Goal: Information Seeking & Learning: Check status

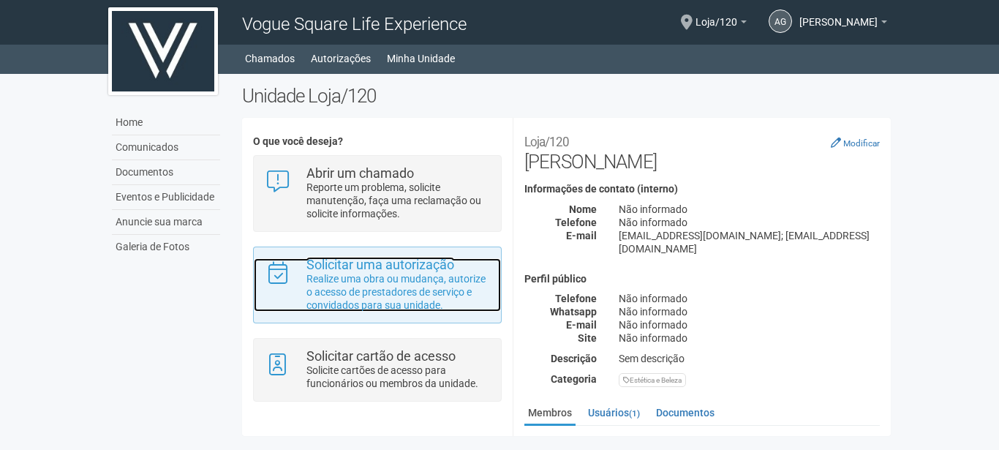
click at [407, 291] on p "Realize uma obra ou mudança, autorize o acesso de prestadores de serviço e conv…" at bounding box center [398, 291] width 184 height 39
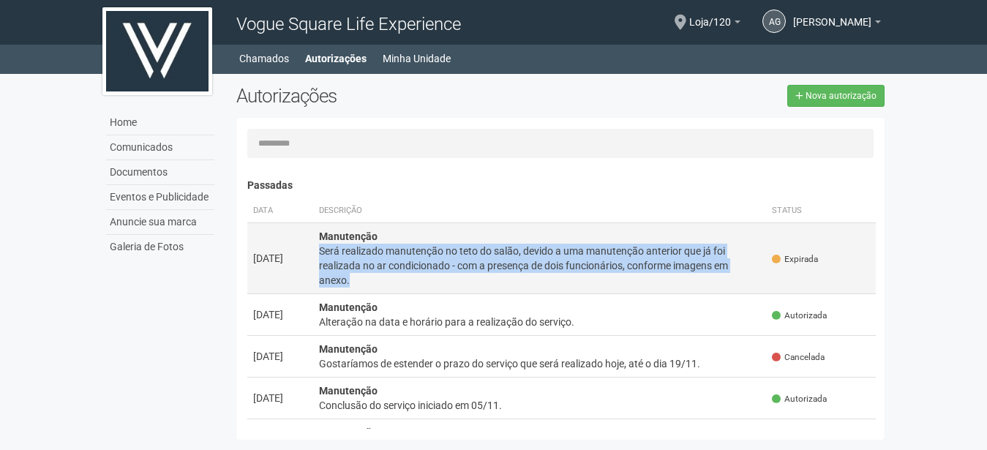
drag, startPoint x: 320, startPoint y: 246, endPoint x: 348, endPoint y: 277, distance: 41.4
click at [348, 277] on div "Será realizado manutenção no teto do salão, devido a uma manutenção anterior qu…" at bounding box center [540, 266] width 442 height 44
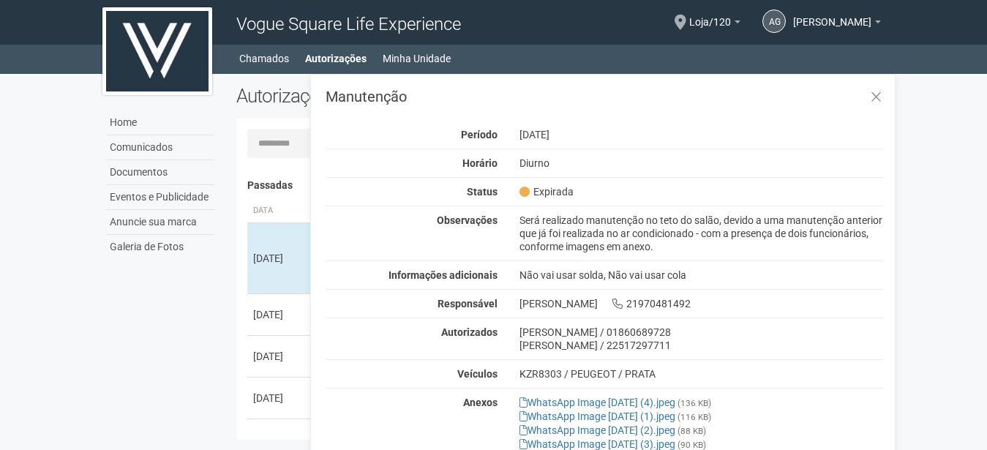
scroll to position [23, 0]
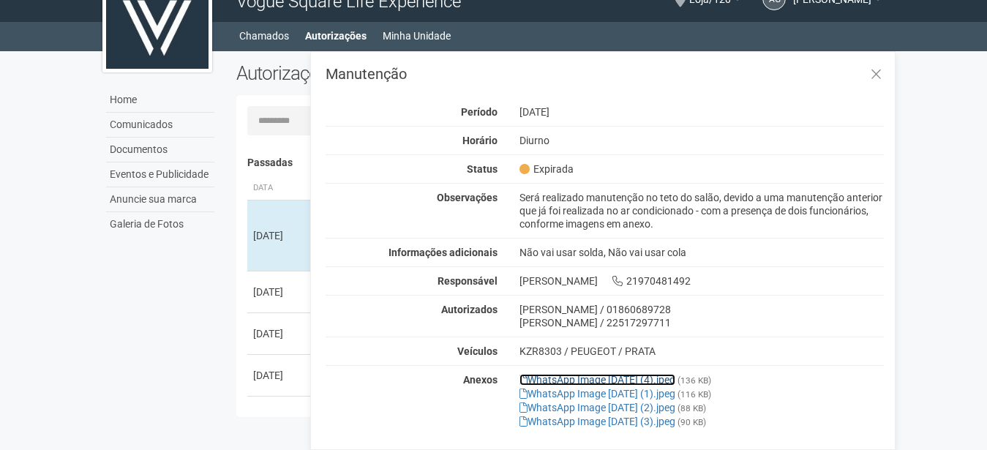
click at [582, 377] on link "WhatsApp Image [DATE] (4).jpeg" at bounding box center [597, 380] width 156 height 12
click at [644, 391] on link "WhatsApp Image [DATE] (1).jpeg" at bounding box center [597, 394] width 156 height 12
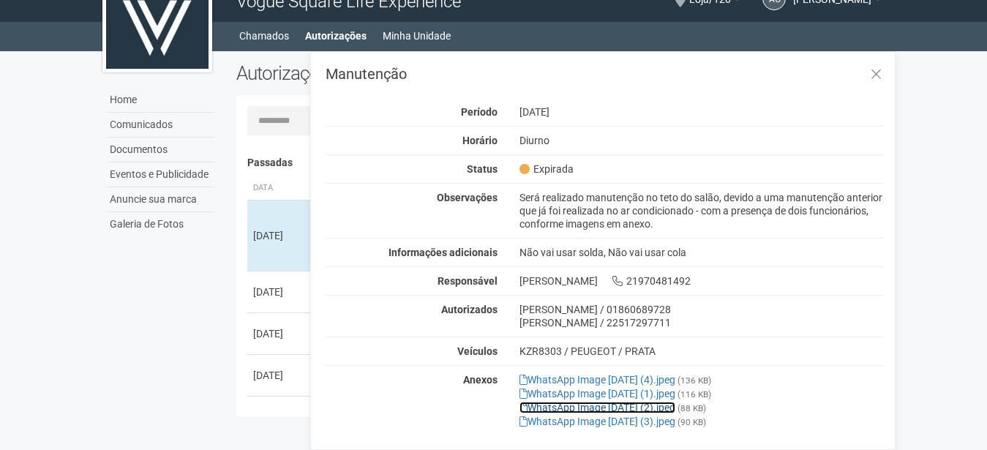
click at [636, 402] on link "WhatsApp Image [DATE] (2).jpeg" at bounding box center [597, 408] width 156 height 12
click at [617, 418] on link "WhatsApp Image [DATE] (3).jpeg" at bounding box center [597, 421] width 156 height 12
drag, startPoint x: 548, startPoint y: 202, endPoint x: 616, endPoint y: 204, distance: 68.1
click at [616, 204] on div "Será realizado manutenção no teto do salão, devido a uma manutenção anterior qu…" at bounding box center [701, 210] width 387 height 39
click at [665, 209] on div "Será realizado manutenção no teto do salão, devido a uma manutenção anterior qu…" at bounding box center [701, 210] width 387 height 39
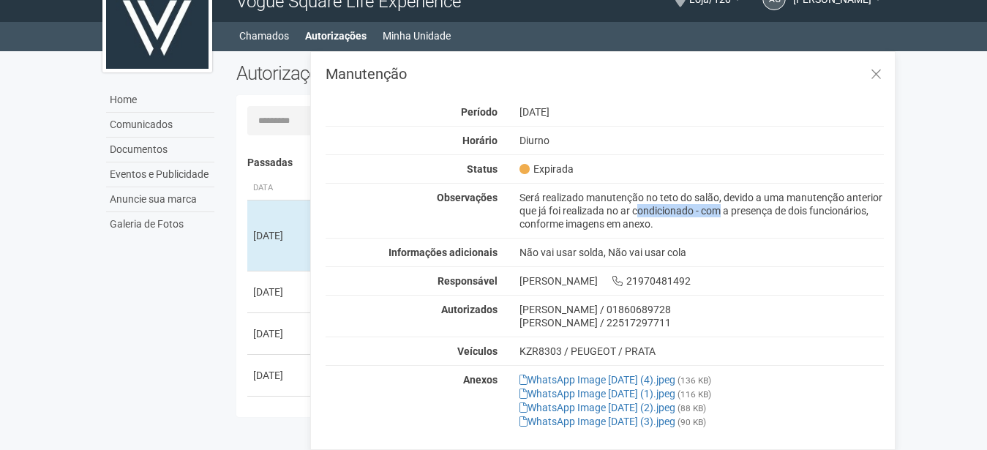
drag, startPoint x: 589, startPoint y: 208, endPoint x: 674, endPoint y: 213, distance: 84.2
click at [674, 213] on div "Será realizado manutenção no teto do salão, devido a uma manutenção anterior qu…" at bounding box center [701, 210] width 387 height 39
click at [665, 218] on div "Será realizado manutenção no teto do salão, devido a uma manutenção anterior qu…" at bounding box center [701, 210] width 387 height 39
drag, startPoint x: 551, startPoint y: 222, endPoint x: 647, endPoint y: 224, distance: 95.1
click at [647, 224] on div "Será realizado manutenção no teto do salão, devido a uma manutenção anterior qu…" at bounding box center [701, 210] width 387 height 39
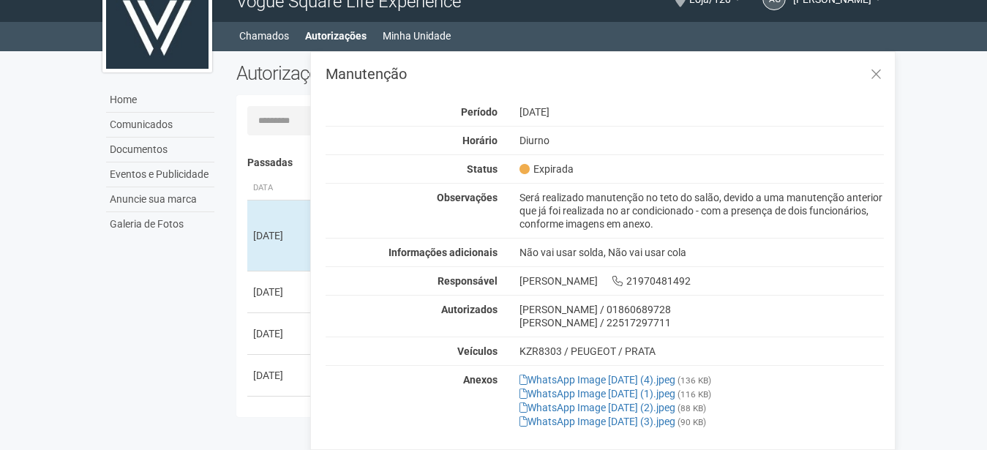
click at [575, 227] on div "Será realizado manutenção no teto do salão, devido a uma manutenção anterior qu…" at bounding box center [701, 210] width 387 height 39
drag, startPoint x: 566, startPoint y: 226, endPoint x: 619, endPoint y: 227, distance: 52.7
click at [619, 227] on div "Será realizado manutenção no teto do salão, devido a uma manutenção anterior qu…" at bounding box center [701, 210] width 387 height 39
drag, startPoint x: 562, startPoint y: 222, endPoint x: 633, endPoint y: 222, distance: 70.2
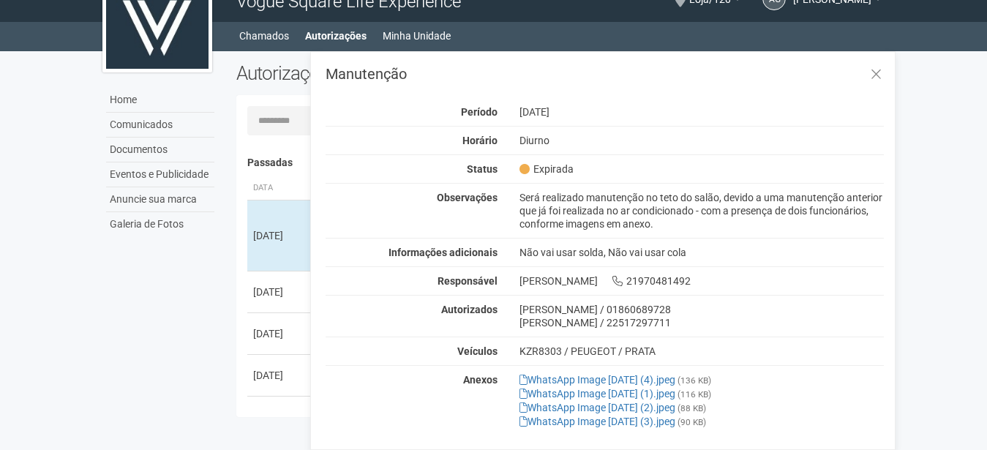
click at [633, 222] on div "Será realizado manutenção no teto do salão, devido a uma manutenção anterior qu…" at bounding box center [701, 210] width 387 height 39
drag, startPoint x: 598, startPoint y: 226, endPoint x: 584, endPoint y: 226, distance: 14.6
click at [596, 226] on div "Será realizado manutenção no teto do salão, devido a uma manutenção anterior qu…" at bounding box center [701, 210] width 387 height 39
drag, startPoint x: 568, startPoint y: 225, endPoint x: 619, endPoint y: 225, distance: 51.2
click at [619, 225] on div "Será realizado manutenção no teto do salão, devido a uma manutenção anterior qu…" at bounding box center [701, 210] width 387 height 39
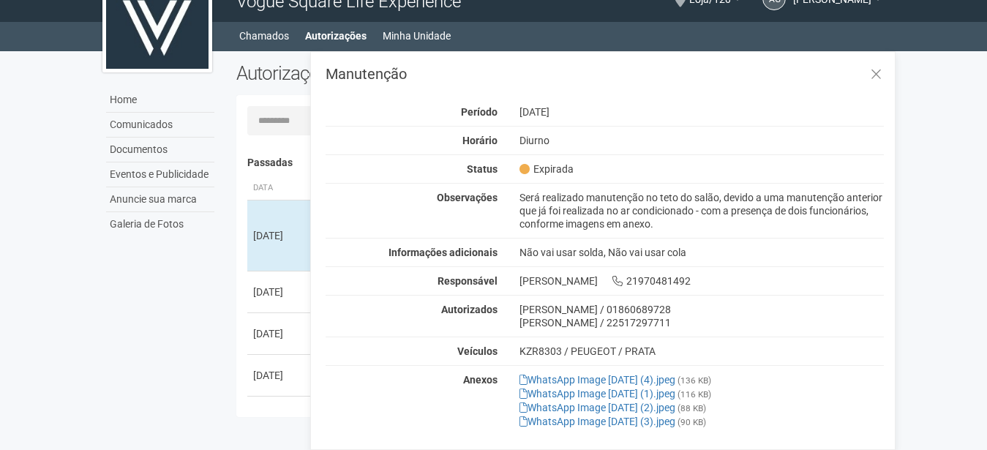
click at [619, 225] on div "Será realizado manutenção no teto do salão, devido a uma manutenção anterior qu…" at bounding box center [701, 210] width 387 height 39
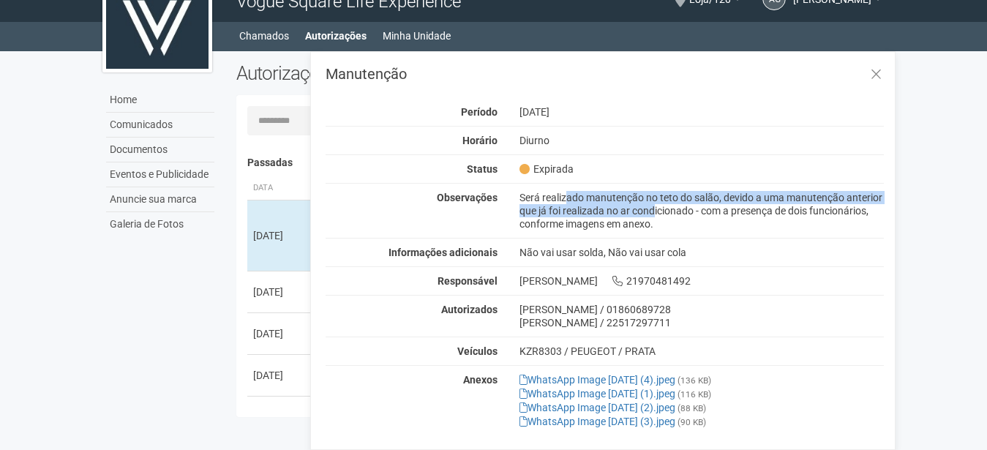
drag, startPoint x: 520, startPoint y: 201, endPoint x: 606, endPoint y: 212, distance: 86.3
click at [606, 212] on div "Será realizado manutenção no teto do salão, devido a uma manutenção anterior qu…" at bounding box center [701, 210] width 387 height 39
click at [591, 214] on div "Será realizado manutenção no teto do salão, devido a uma manutenção anterior qu…" at bounding box center [701, 210] width 387 height 39
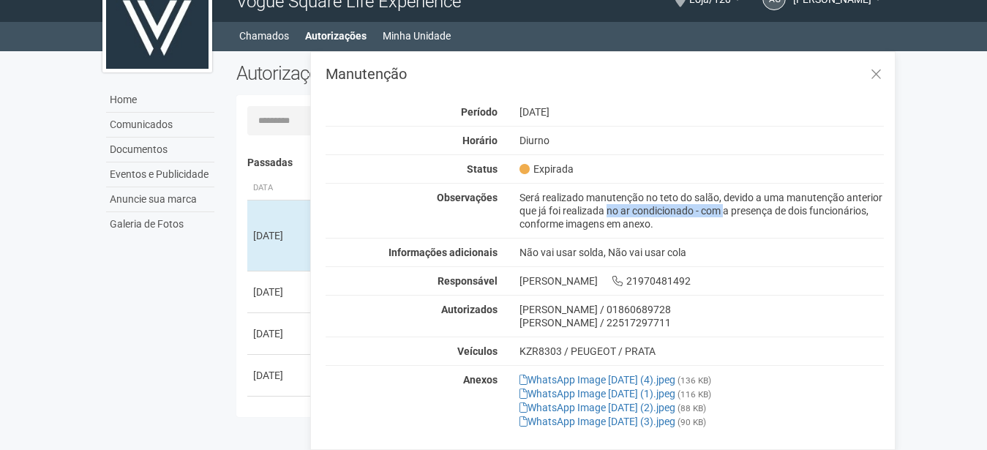
drag, startPoint x: 560, startPoint y: 211, endPoint x: 670, endPoint y: 208, distance: 109.7
click at [670, 208] on div "Será realizado manutenção no teto do salão, devido a uma manutenção anterior qu…" at bounding box center [701, 210] width 387 height 39
click at [671, 207] on div "Será realizado manutenção no teto do salão, devido a uma manutenção anterior qu…" at bounding box center [701, 210] width 387 height 39
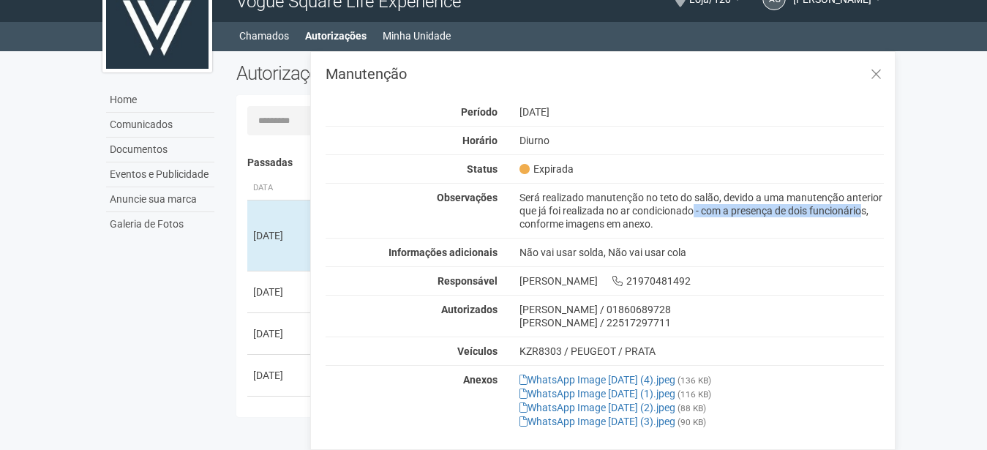
drag, startPoint x: 638, startPoint y: 210, endPoint x: 813, endPoint y: 210, distance: 174.8
click at [813, 210] on div "Será realizado manutenção no teto do salão, devido a uma manutenção anterior qu…" at bounding box center [701, 210] width 387 height 39
click at [814, 210] on div "Será realizado manutenção no teto do salão, devido a uma manutenção anterior qu…" at bounding box center [701, 210] width 387 height 39
drag, startPoint x: 706, startPoint y: 213, endPoint x: 881, endPoint y: 215, distance: 174.8
click at [883, 215] on div "Será realizado manutenção no teto do salão, devido a uma manutenção anterior qu…" at bounding box center [701, 210] width 387 height 39
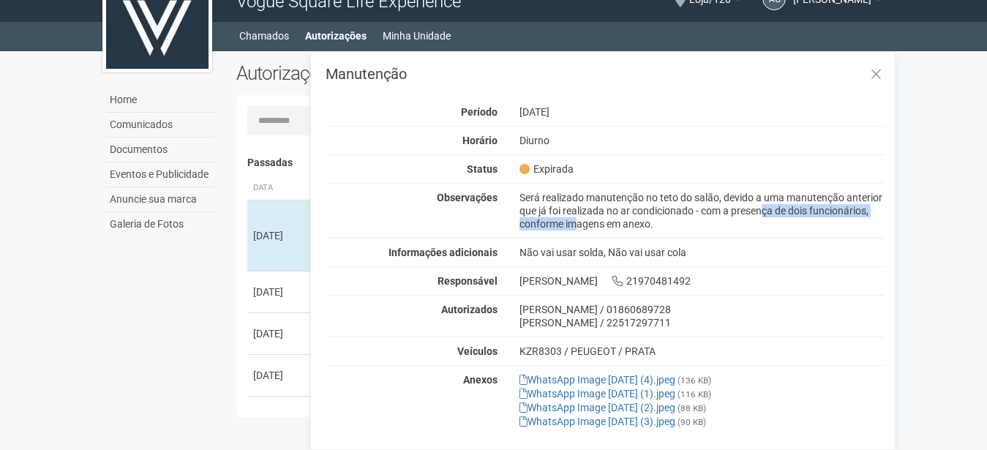
click at [769, 214] on div "Será realizado manutenção no teto do salão, devido a uma manutenção anterior qu…" at bounding box center [701, 210] width 387 height 39
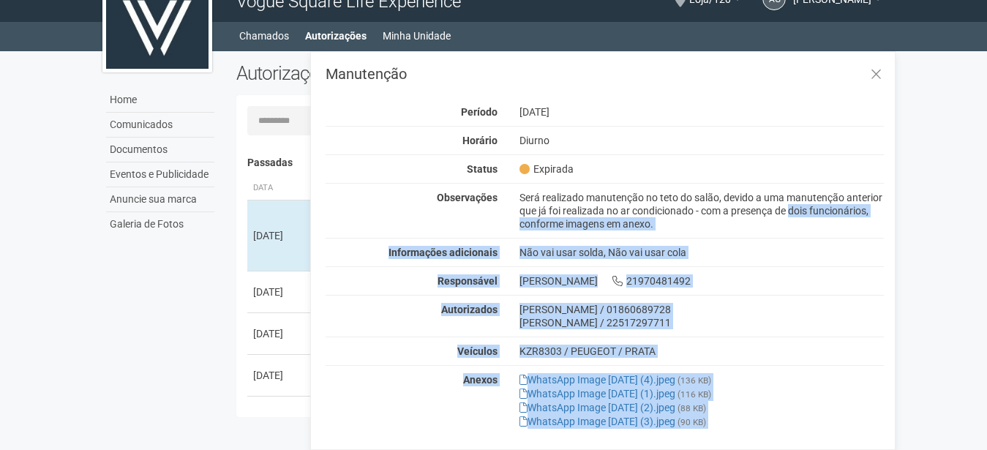
drag, startPoint x: 736, startPoint y: 210, endPoint x: 995, endPoint y: 206, distance: 258.9
click at [895, 210] on div "Manutenção Período [DATE] [GEOGRAPHIC_DATA] Status Expirada Observações Será re…" at bounding box center [602, 250] width 585 height 399
click at [846, 212] on div "Será realizado manutenção no teto do salão, devido a uma manutenção anterior qu…" at bounding box center [701, 210] width 387 height 39
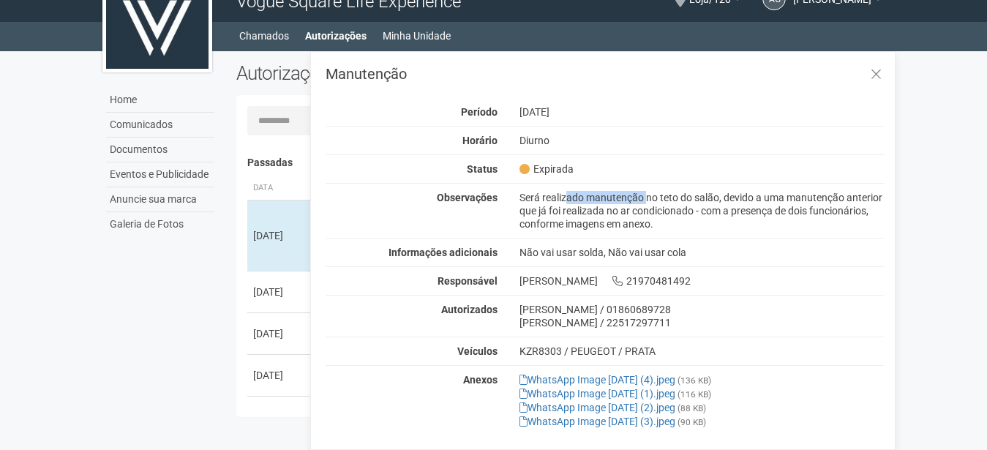
click at [587, 193] on div "Será realizado manutenção no teto do salão, devido a uma manutenção anterior qu…" at bounding box center [701, 210] width 387 height 39
click at [590, 194] on div "Será realizado manutenção no teto do salão, devido a uma manutenção anterior qu…" at bounding box center [701, 210] width 387 height 39
click at [593, 198] on div "Será realizado manutenção no teto do salão, devido a uma manutenção anterior qu…" at bounding box center [701, 210] width 387 height 39
drag, startPoint x: 589, startPoint y: 197, endPoint x: 680, endPoint y: 198, distance: 90.7
click at [680, 198] on div "Será realizado manutenção no teto do salão, devido a uma manutenção anterior qu…" at bounding box center [701, 210] width 387 height 39
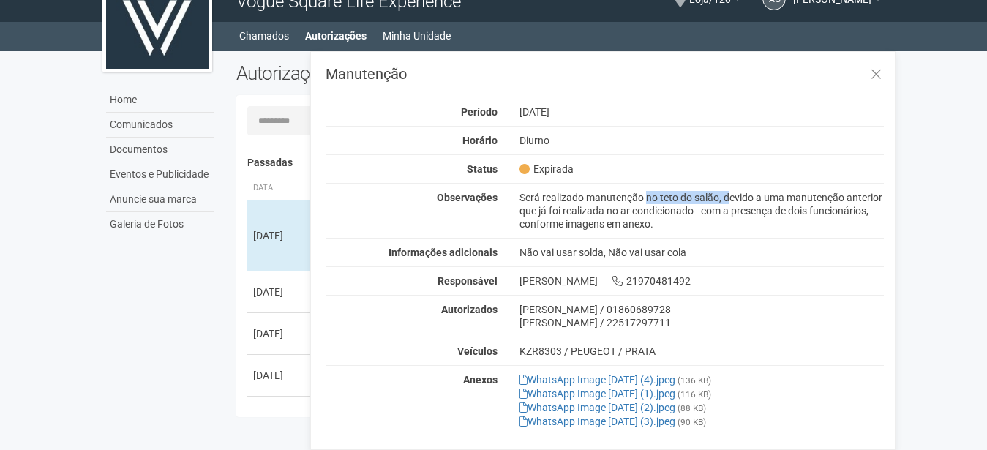
click at [681, 199] on div "Será realizado manutenção no teto do salão, devido a uma manutenção anterior qu…" at bounding box center [701, 210] width 387 height 39
click at [660, 202] on div "Será realizado manutenção no teto do salão, devido a uma manutenção anterior qu…" at bounding box center [701, 210] width 387 height 39
drag, startPoint x: 577, startPoint y: 217, endPoint x: 690, endPoint y: 217, distance: 112.6
click at [690, 217] on div "Será realizado manutenção no teto do salão, devido a uma manutenção anterior qu…" at bounding box center [701, 210] width 387 height 39
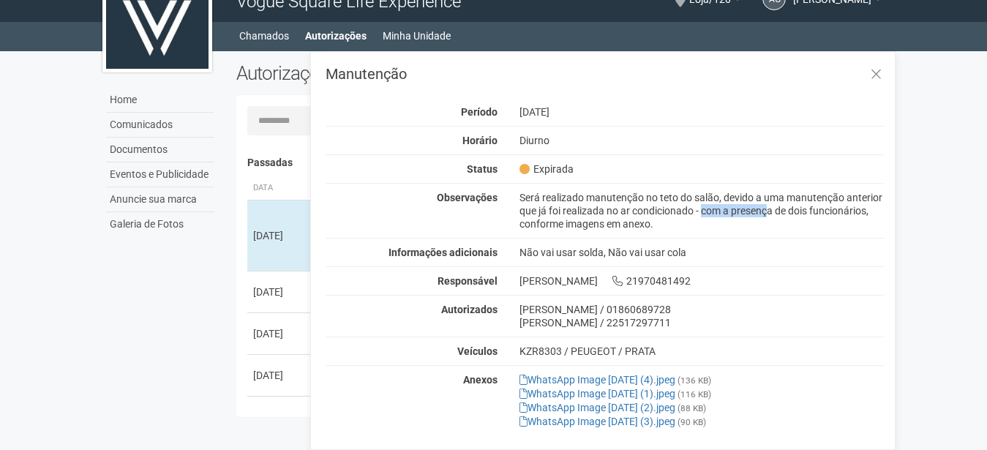
drag, startPoint x: 657, startPoint y: 217, endPoint x: 734, endPoint y: 216, distance: 76.8
click at [734, 216] on div "Será realizado manutenção no teto do salão, devido a uma manutenção anterior qu…" at bounding box center [701, 210] width 387 height 39
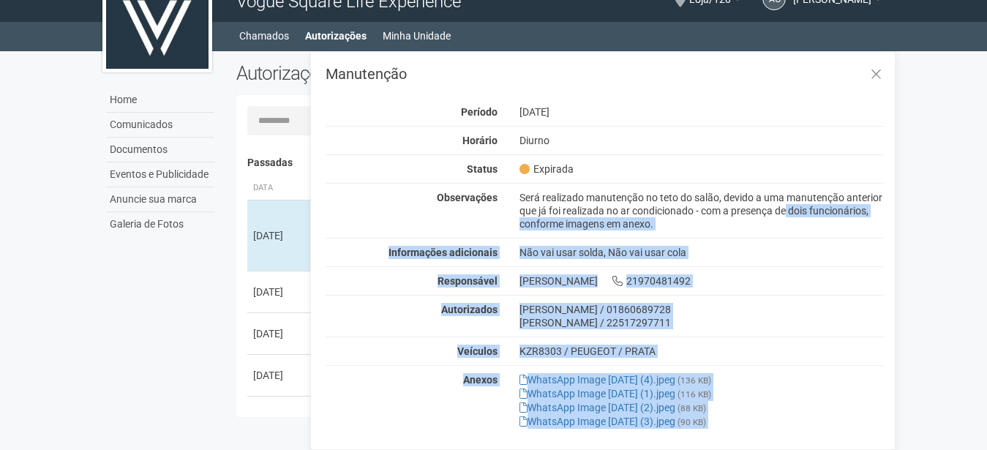
drag, startPoint x: 734, startPoint y: 208, endPoint x: 913, endPoint y: 230, distance: 180.5
click at [895, 230] on div "Manutenção Período [DATE] [GEOGRAPHIC_DATA] Status Expirada Observações Será re…" at bounding box center [602, 250] width 585 height 399
click at [772, 211] on div "Será realizado manutenção no teto do salão, devido a uma manutenção anterior qu…" at bounding box center [701, 210] width 387 height 39
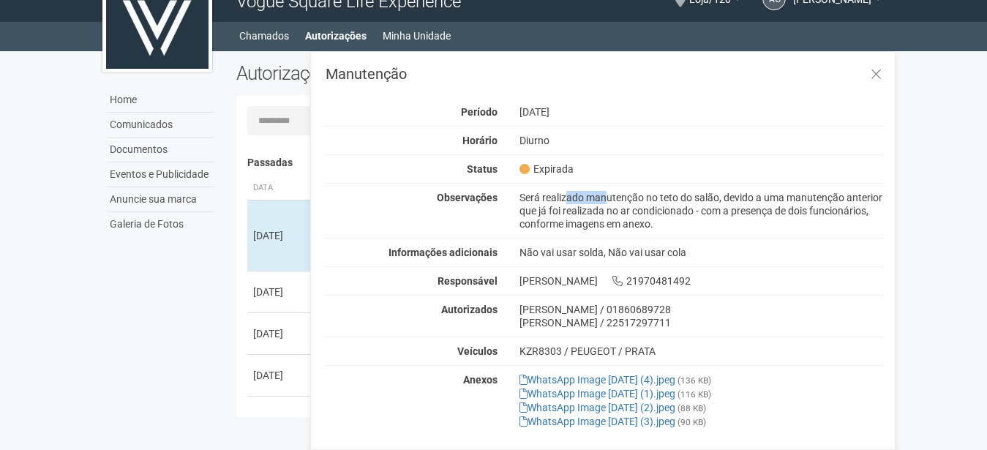
drag, startPoint x: 519, startPoint y: 196, endPoint x: 551, endPoint y: 195, distance: 32.2
click at [551, 195] on div "Será realizado manutenção no teto do salão, devido a uma manutenção anterior qu…" at bounding box center [701, 210] width 387 height 39
click at [552, 195] on div "Será realizado manutenção no teto do salão, devido a uma manutenção anterior qu…" at bounding box center [701, 210] width 387 height 39
drag, startPoint x: 555, startPoint y: 201, endPoint x: 589, endPoint y: 197, distance: 34.7
click at [588, 197] on div "Será realizado manutenção no teto do salão, devido a uma manutenção anterior qu…" at bounding box center [701, 210] width 387 height 39
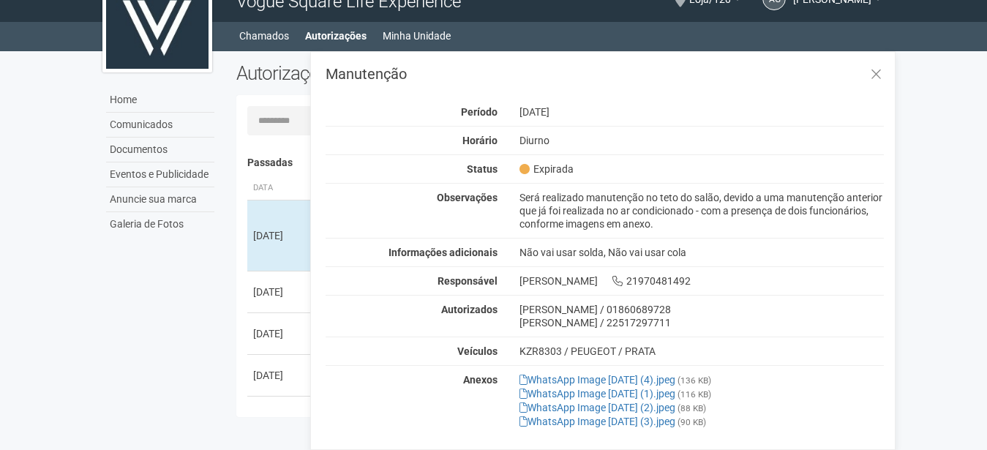
click at [594, 197] on div "Será realizado manutenção no teto do salão, devido a uma manutenção anterior qu…" at bounding box center [701, 210] width 387 height 39
drag, startPoint x: 600, startPoint y: 197, endPoint x: 718, endPoint y: 224, distance: 121.4
click at [753, 223] on div "Será realizado manutenção no teto do salão, devido a uma manutenção anterior qu…" at bounding box center [701, 210] width 387 height 39
drag, startPoint x: 718, startPoint y: 224, endPoint x: 685, endPoint y: 224, distance: 33.6
click at [712, 224] on div "Será realizado manutenção no teto do salão, devido a uma manutenção anterior qu…" at bounding box center [701, 210] width 387 height 39
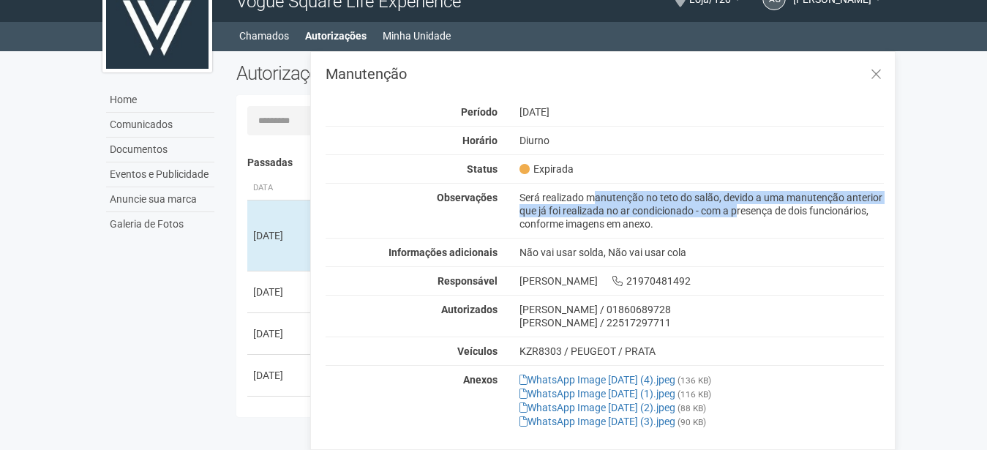
drag, startPoint x: 541, startPoint y: 196, endPoint x: 686, endPoint y: 205, distance: 145.1
click at [686, 205] on div "Será realizado manutenção no teto do salão, devido a uma manutenção anterior qu…" at bounding box center [701, 210] width 387 height 39
click at [678, 209] on div "Será realizado manutenção no teto do salão, devido a uma manutenção anterior qu…" at bounding box center [701, 210] width 387 height 39
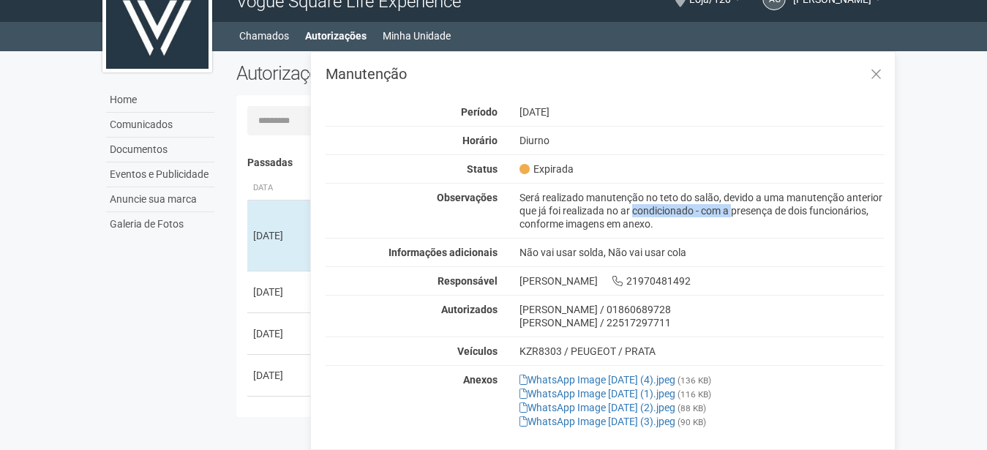
drag, startPoint x: 584, startPoint y: 215, endPoint x: 685, endPoint y: 213, distance: 101.0
click at [685, 213] on div "Será realizado manutenção no teto do salão, devido a uma manutenção anterior qu…" at bounding box center [701, 210] width 387 height 39
click at [682, 213] on div "Será realizado manutenção no teto do salão, devido a uma manutenção anterior qu…" at bounding box center [701, 210] width 387 height 39
drag, startPoint x: 705, startPoint y: 211, endPoint x: 807, endPoint y: 217, distance: 101.9
click at [807, 217] on div "Será realizado manutenção no teto do salão, devido a uma manutenção anterior qu…" at bounding box center [701, 210] width 387 height 39
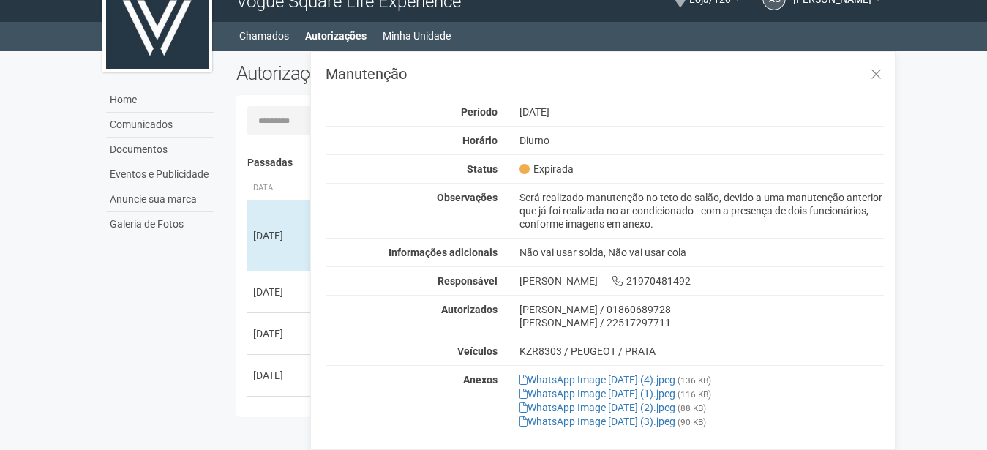
click at [807, 217] on div "Será realizado manutenção no teto do salão, devido a uma manutenção anterior qu…" at bounding box center [701, 210] width 387 height 39
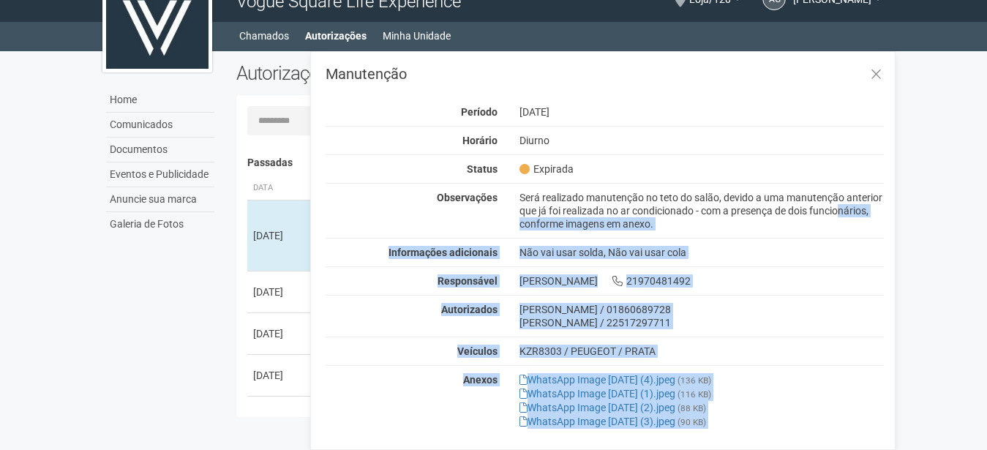
drag, startPoint x: 791, startPoint y: 214, endPoint x: 885, endPoint y: 209, distance: 93.7
click at [895, 214] on div "Manutenção Período [DATE] [GEOGRAPHIC_DATA] Status Expirada Observações Será re…" at bounding box center [602, 250] width 585 height 399
drag, startPoint x: 885, startPoint y: 209, endPoint x: 851, endPoint y: 212, distance: 33.8
click at [884, 209] on div "Será realizado manutenção no teto do salão, devido a uma manutenção anterior qu…" at bounding box center [701, 210] width 387 height 39
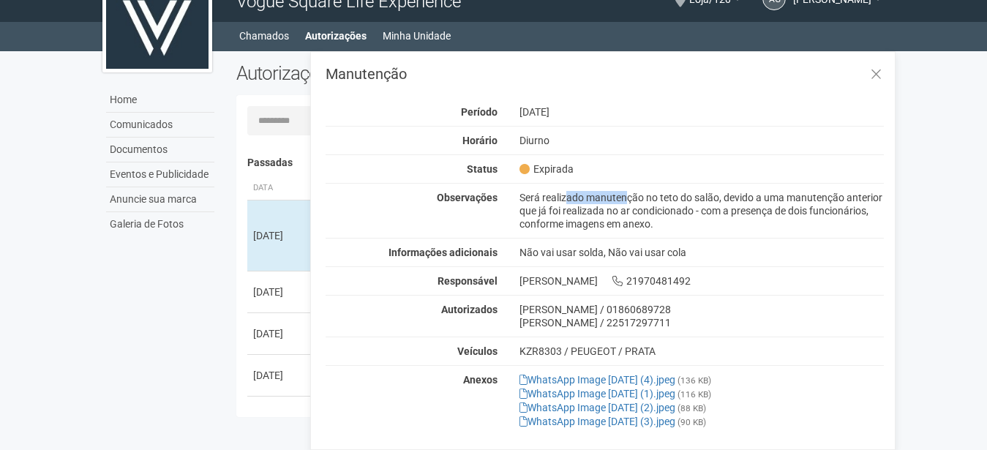
drag, startPoint x: 543, startPoint y: 196, endPoint x: 568, endPoint y: 197, distance: 25.6
click at [568, 197] on div "Será realizado manutenção no teto do salão, devido a uma manutenção anterior qu…" at bounding box center [701, 210] width 387 height 39
click at [568, 201] on div "Será realizado manutenção no teto do salão, devido a uma manutenção anterior qu…" at bounding box center [701, 210] width 387 height 39
drag, startPoint x: 583, startPoint y: 197, endPoint x: 643, endPoint y: 200, distance: 60.0
click at [643, 200] on div "Será realizado manutenção no teto do salão, devido a uma manutenção anterior qu…" at bounding box center [701, 210] width 387 height 39
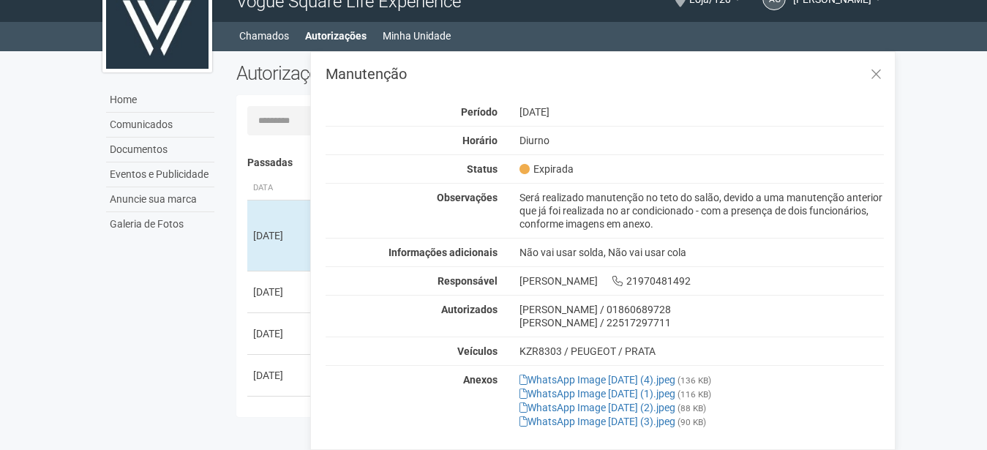
drag, startPoint x: 620, startPoint y: 205, endPoint x: 598, endPoint y: 211, distance: 22.9
click at [618, 205] on div "Será realizado manutenção no teto do salão, devido a uma manutenção anterior qu…" at bounding box center [701, 210] width 387 height 39
drag, startPoint x: 592, startPoint y: 198, endPoint x: 627, endPoint y: 198, distance: 35.1
click at [627, 198] on div "Será realizado manutenção no teto do salão, devido a uma manutenção anterior qu…" at bounding box center [701, 210] width 387 height 39
click at [630, 200] on div "Será realizado manutenção no teto do salão, devido a uma manutenção anterior qu…" at bounding box center [701, 210] width 387 height 39
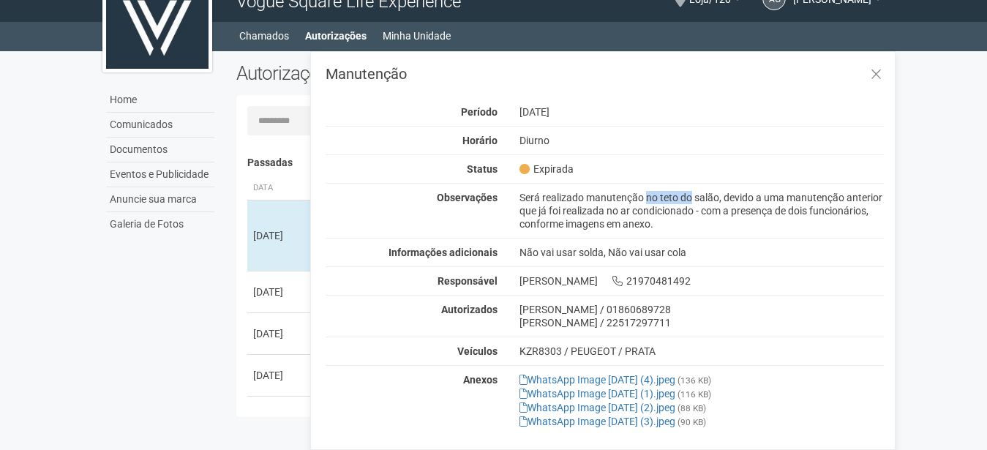
drag, startPoint x: 588, startPoint y: 199, endPoint x: 642, endPoint y: 196, distance: 54.2
click at [642, 196] on div "Será realizado manutenção no teto do salão, devido a uma manutenção anterior qu…" at bounding box center [701, 210] width 387 height 39
drag, startPoint x: 649, startPoint y: 195, endPoint x: 664, endPoint y: 196, distance: 14.7
click at [664, 196] on div "Será realizado manutenção no teto do salão, devido a uma manutenção anterior qu…" at bounding box center [701, 210] width 387 height 39
click at [670, 198] on div "Será realizado manutenção no teto do salão, devido a uma manutenção anterior qu…" at bounding box center [701, 210] width 387 height 39
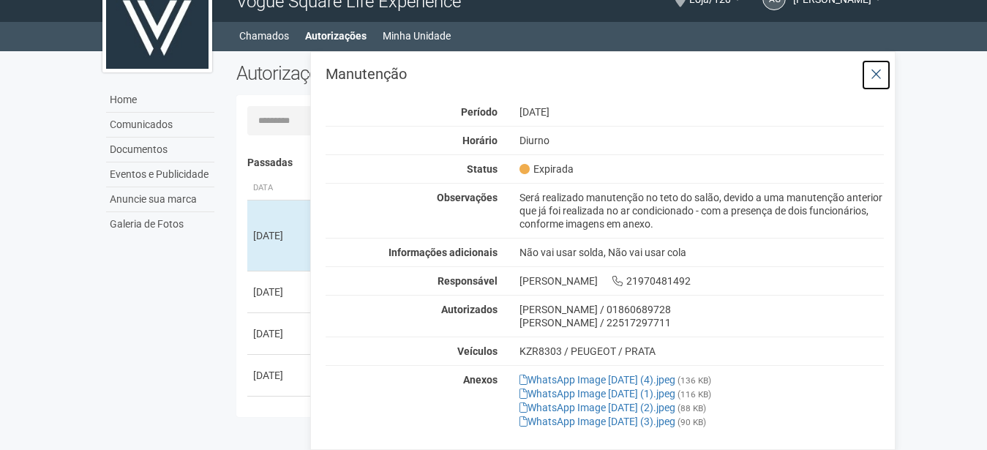
click at [873, 77] on icon at bounding box center [875, 74] width 11 height 15
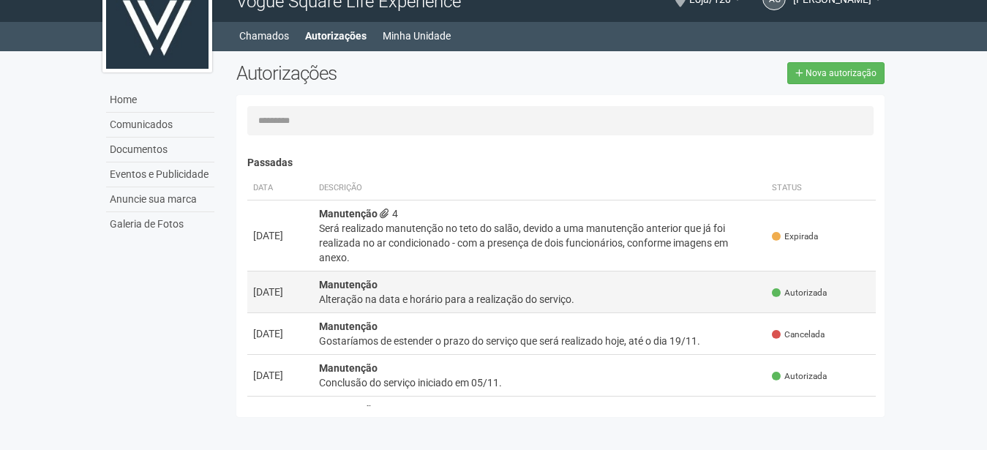
scroll to position [75, 0]
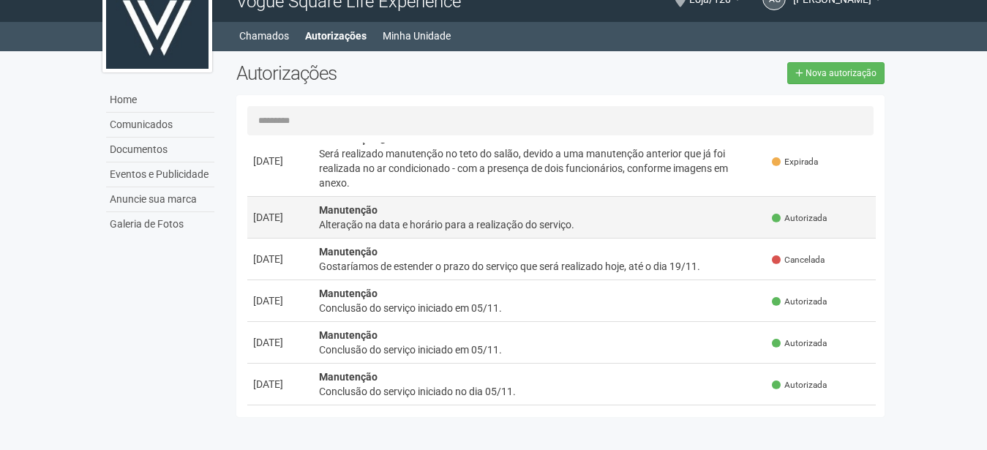
click at [497, 219] on div "Alteração na data e horário para a realização do serviço." at bounding box center [540, 224] width 442 height 15
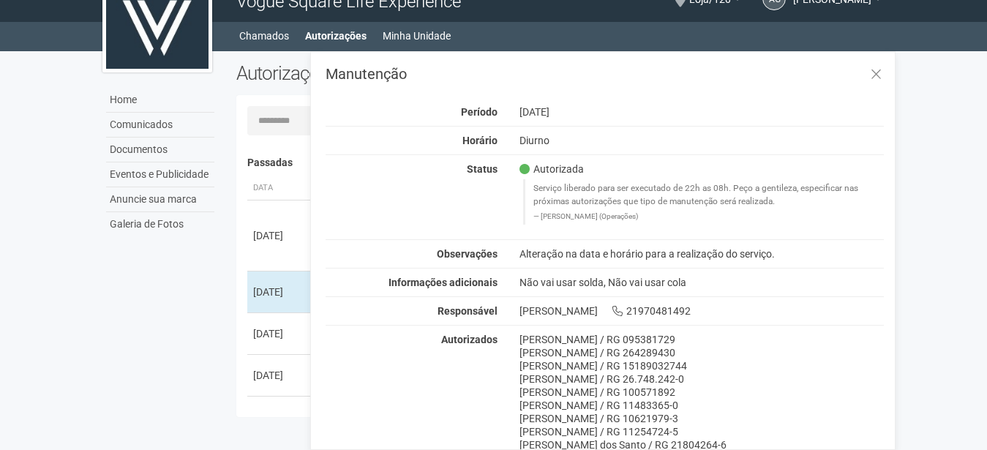
scroll to position [42, 0]
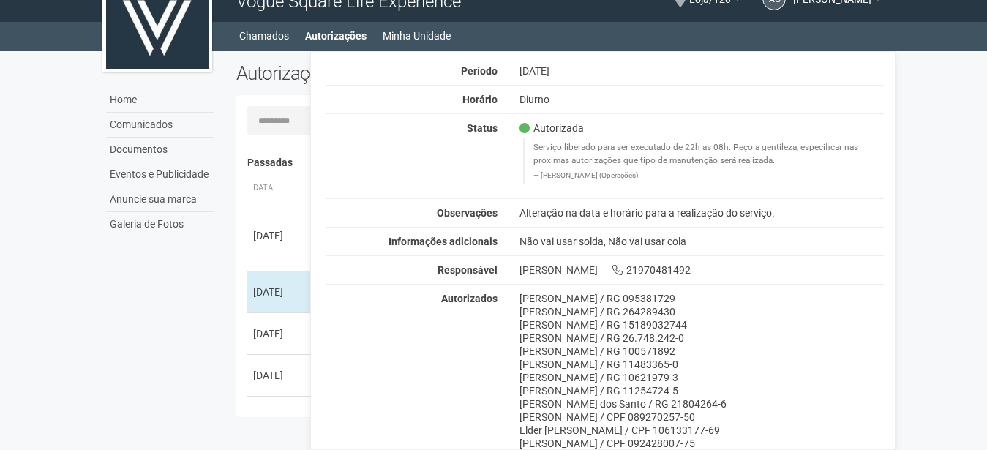
click at [294, 91] on div "Autorizações" at bounding box center [392, 78] width 335 height 33
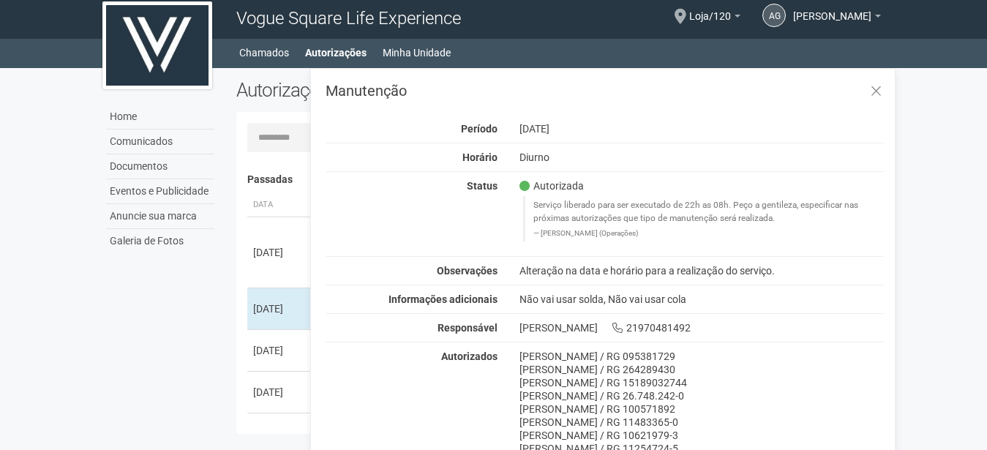
scroll to position [0, 0]
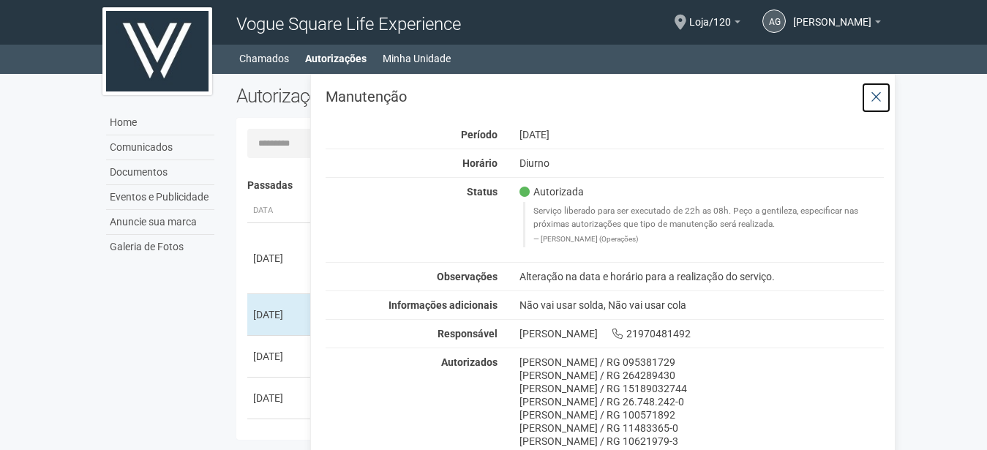
click at [870, 95] on icon at bounding box center [875, 97] width 11 height 15
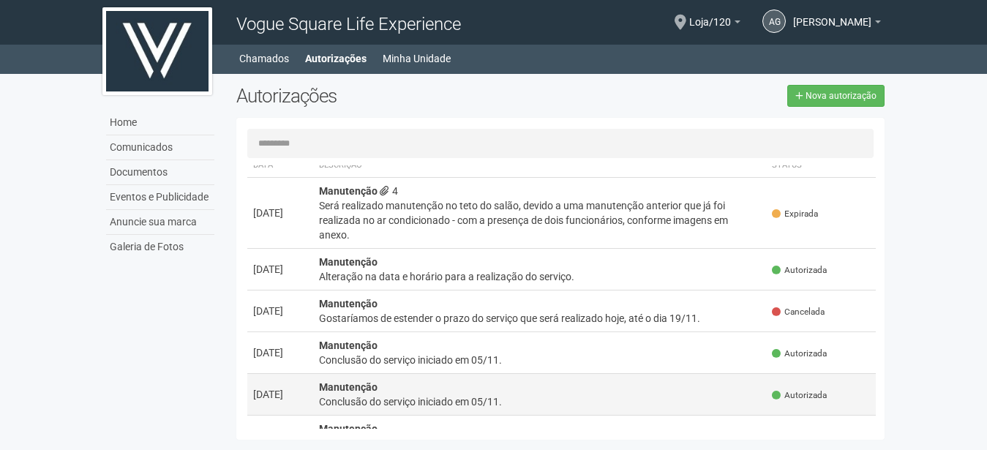
scroll to position [75, 0]
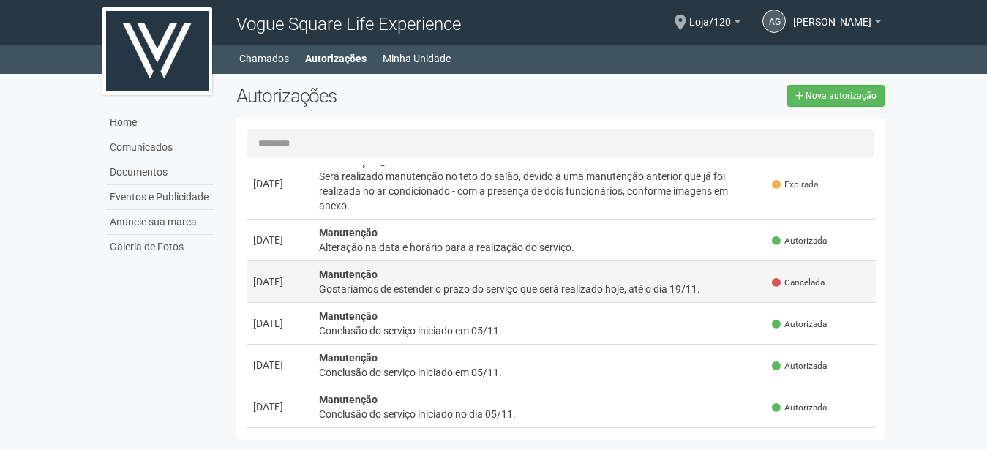
click at [481, 276] on td "Manutenção Gostaríamos de estender o prazo do serviço que será realizado hoje, …" at bounding box center [539, 281] width 453 height 42
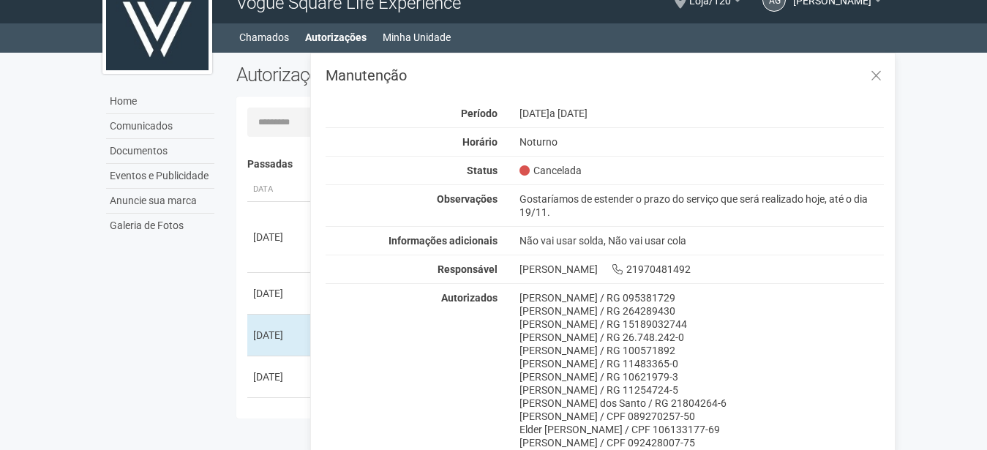
scroll to position [23, 0]
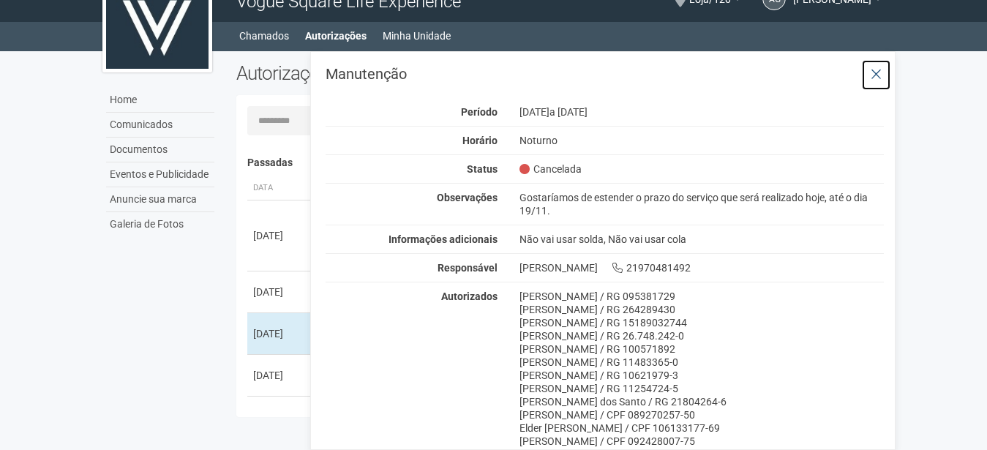
click at [875, 74] on icon at bounding box center [875, 74] width 11 height 15
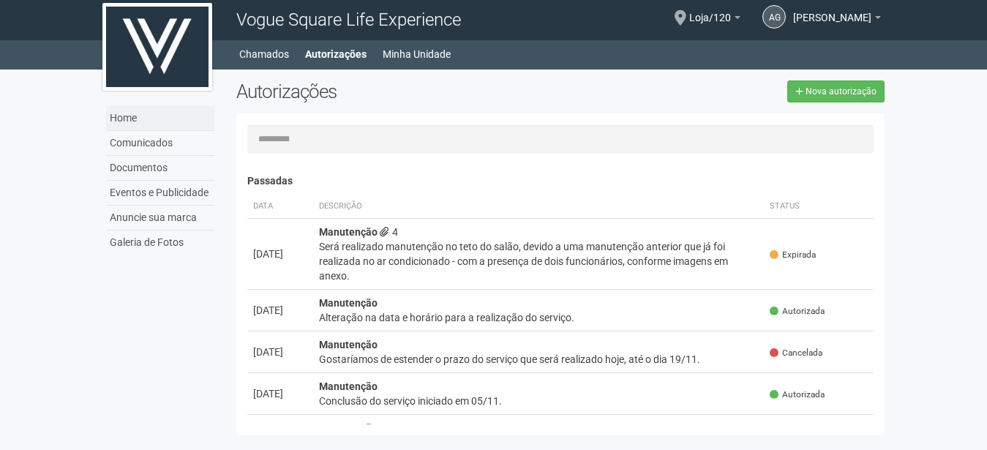
scroll to position [0, 0]
